Goal: Check status: Check status

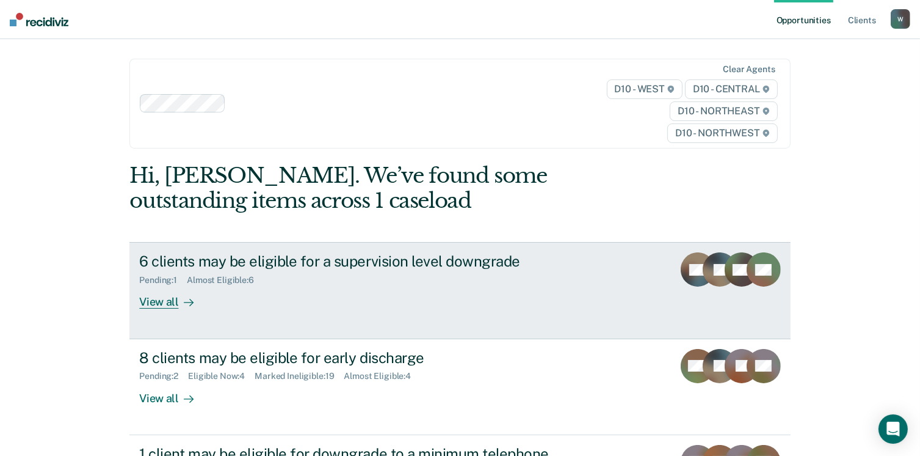
click at [276, 277] on div "Pending : 1 Almost Eligible : 6" at bounding box center [353, 277] width 429 height 15
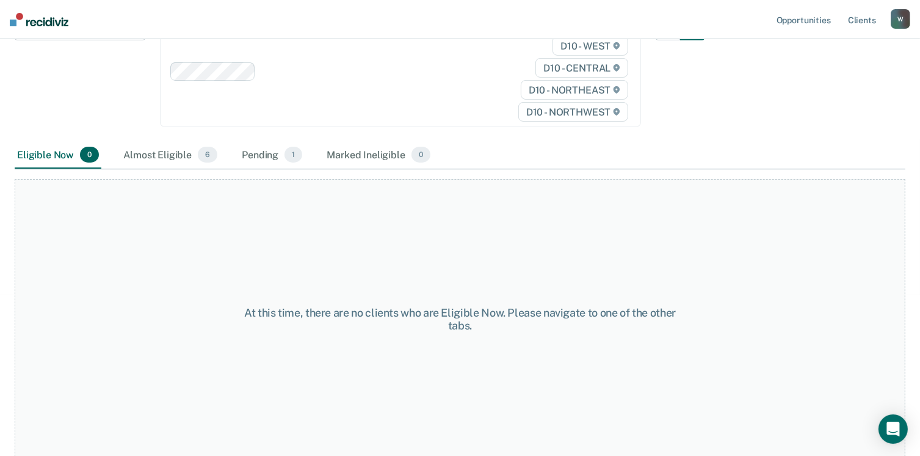
scroll to position [172, 0]
click at [198, 156] on span "6" at bounding box center [208, 154] width 20 height 16
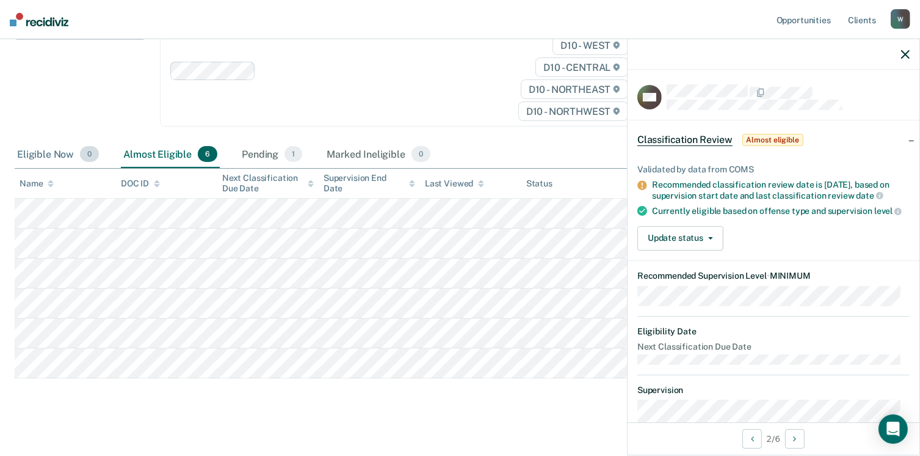
click at [45, 150] on div "Eligible Now 0" at bounding box center [58, 154] width 87 height 27
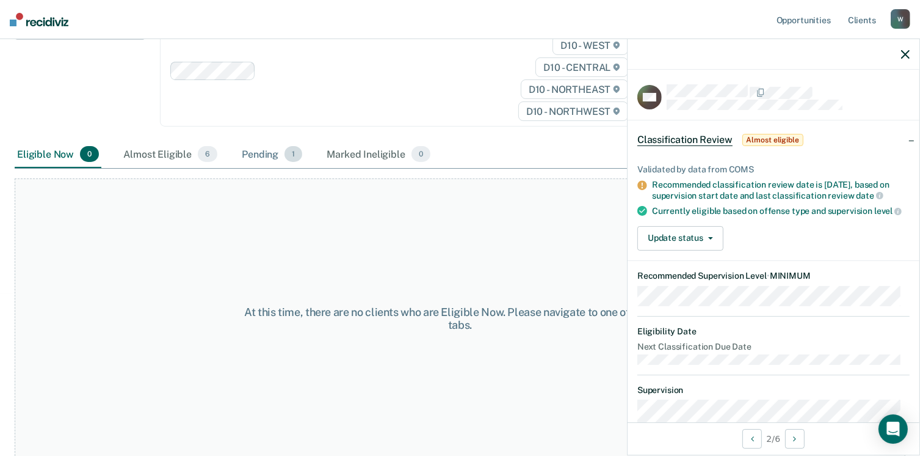
click at [259, 150] on div "Pending 1" at bounding box center [271, 154] width 65 height 27
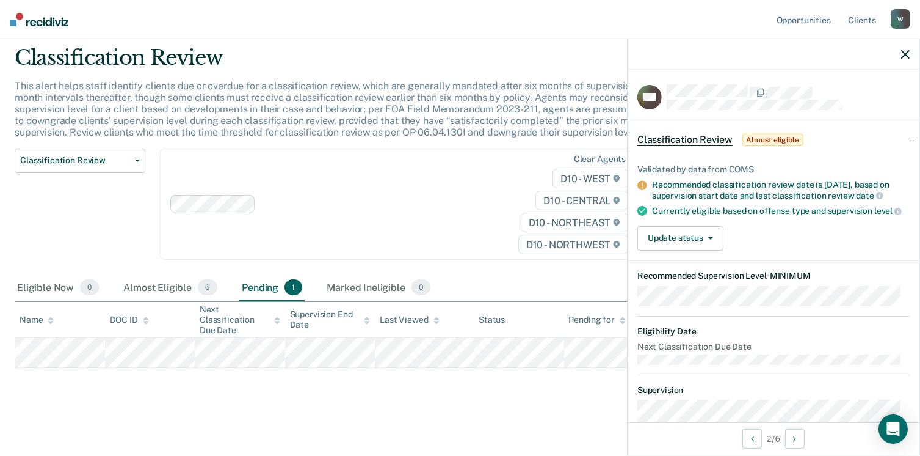
scroll to position [37, 0]
